Goal: Find specific page/section: Find specific page/section

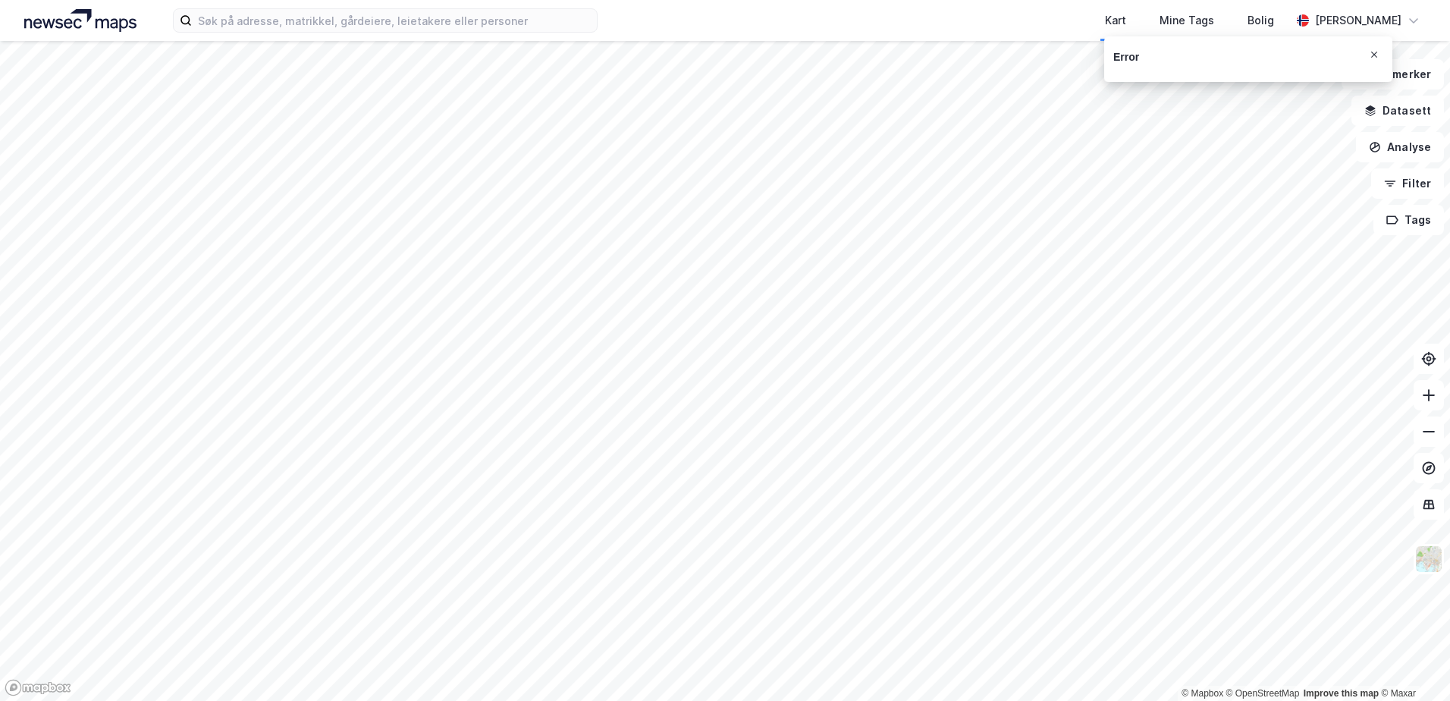
click at [1373, 54] on icon "Notifications Alt+T" at bounding box center [1374, 54] width 9 height 9
click at [96, 23] on img at bounding box center [80, 20] width 112 height 23
click at [95, 17] on img at bounding box center [80, 20] width 112 height 23
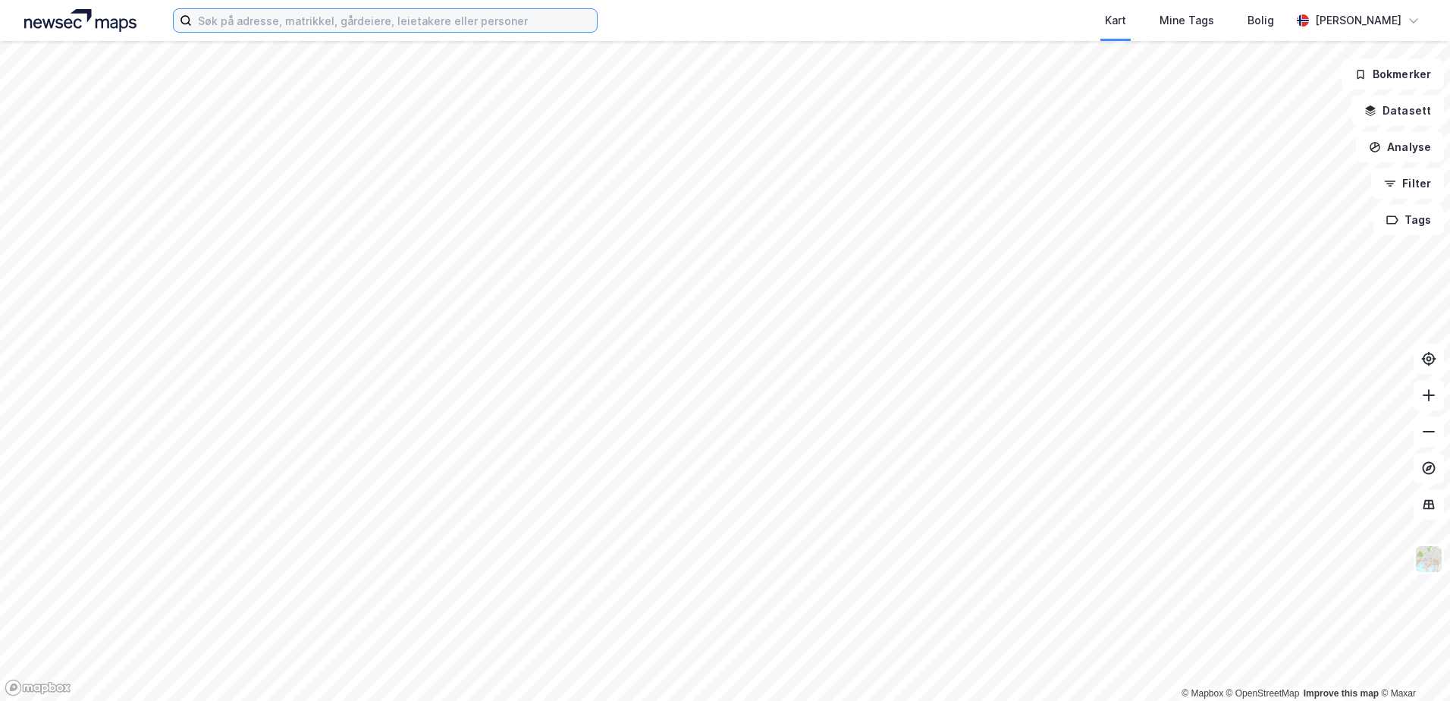
click at [274, 22] on input at bounding box center [394, 20] width 405 height 23
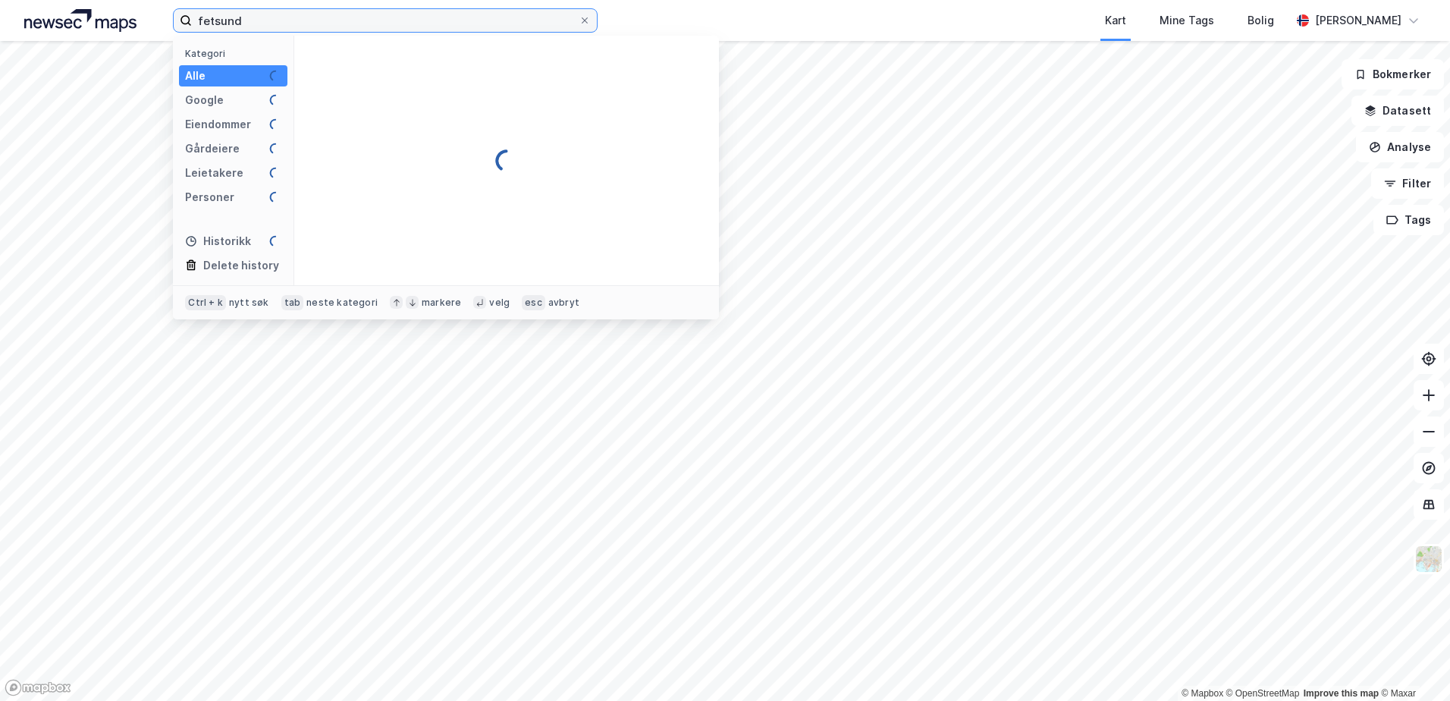
type input "fetsund"
